Goal: Navigation & Orientation: Understand site structure

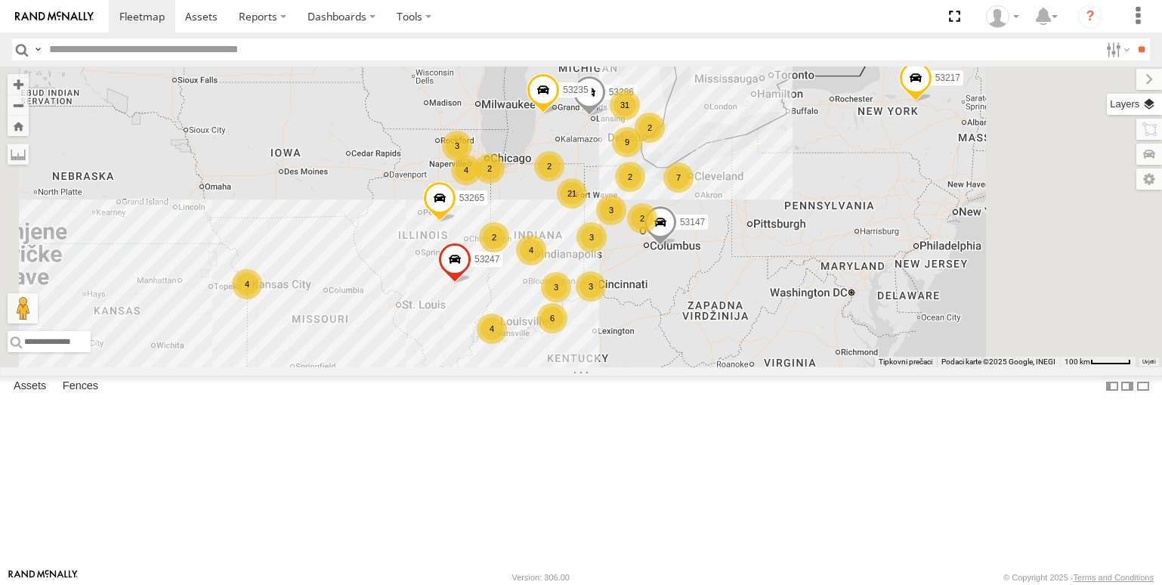
click at [1148, 100] on label at bounding box center [1134, 104] width 55 height 21
click at [0, 0] on span "Basemaps" at bounding box center [0, 0] width 0 height 0
click at [0, 0] on span "Satellite + Roadmap" at bounding box center [0, 0] width 0 height 0
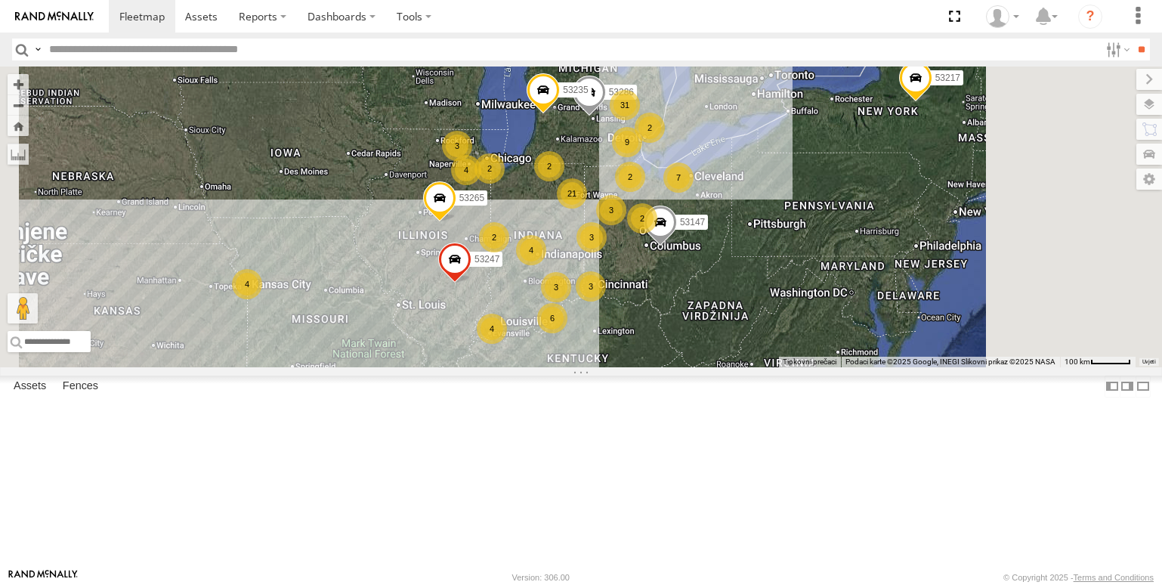
click at [597, 19] on section at bounding box center [633, 16] width 1049 height 32
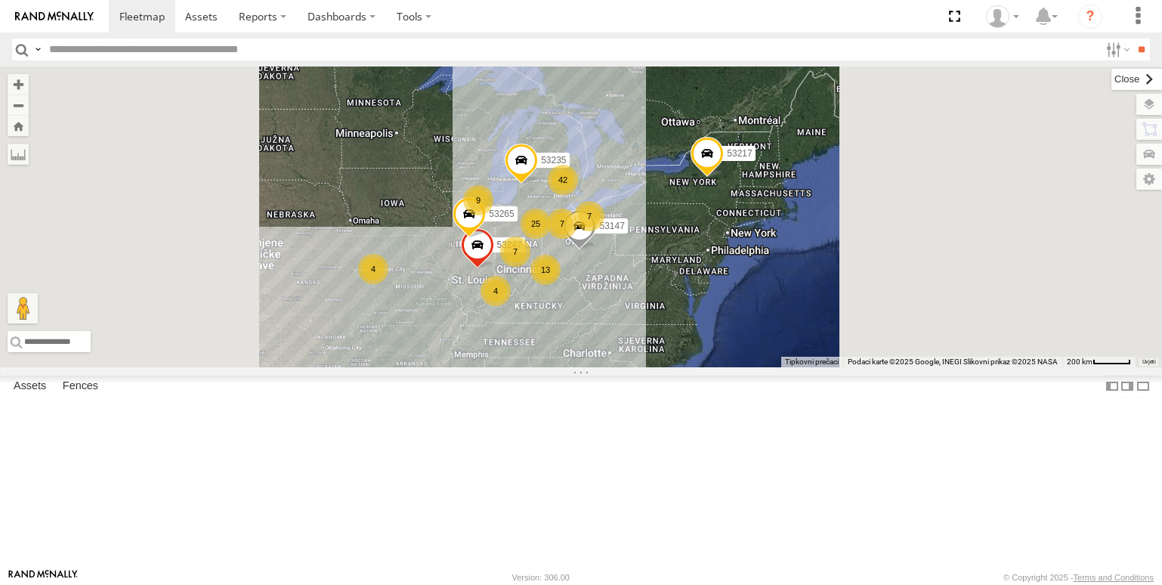
click at [1111, 77] on label at bounding box center [1136, 79] width 51 height 21
